Goal: Information Seeking & Learning: Understand process/instructions

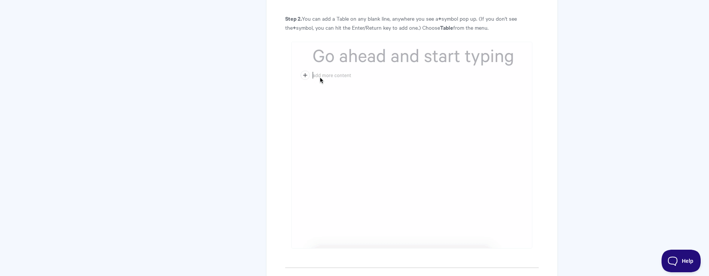
scroll to position [465, 0]
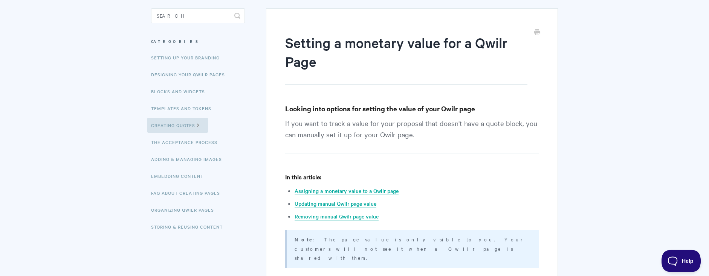
scroll to position [75, 0]
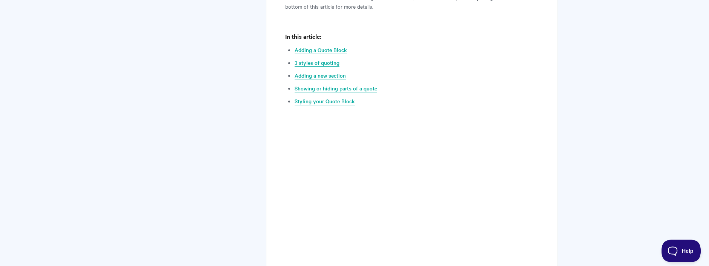
click at [324, 65] on link "3 styles of quoting" at bounding box center [317, 63] width 45 height 8
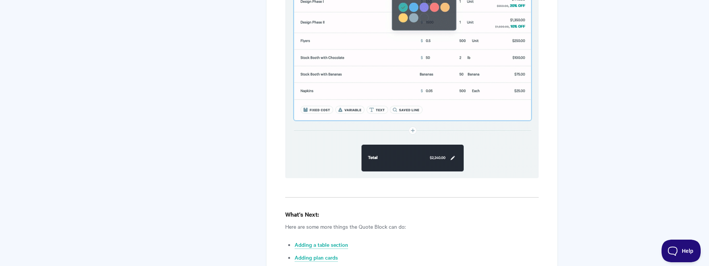
scroll to position [2449, 0]
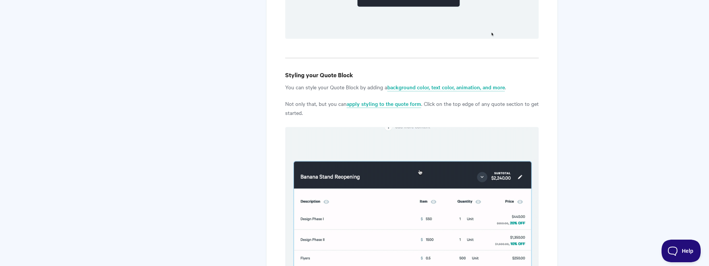
scroll to position [361, 0]
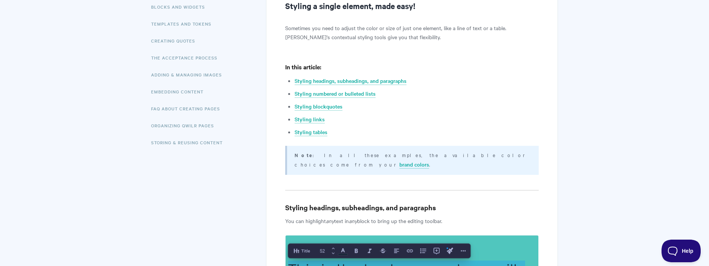
scroll to position [175, 0]
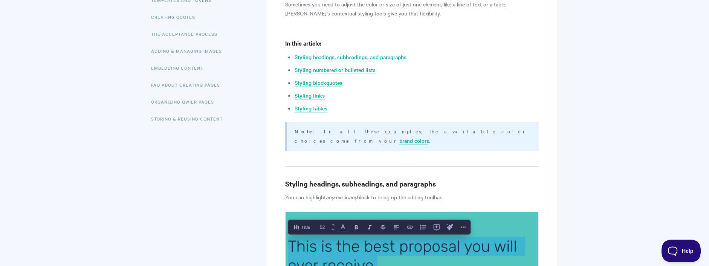
click at [317, 110] on link "Styling tables" at bounding box center [311, 108] width 33 height 8
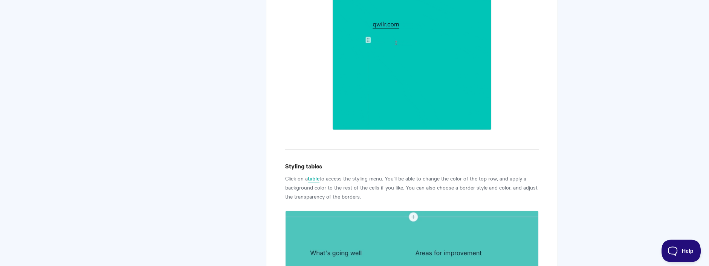
scroll to position [1668, 0]
